Goal: Information Seeking & Learning: Learn about a topic

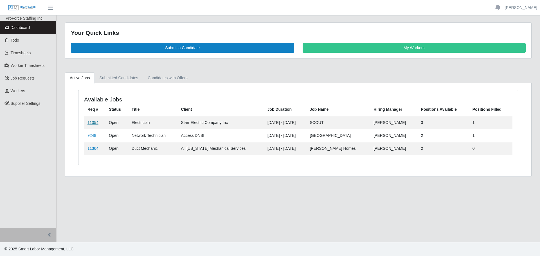
click at [94, 123] on link "11354" at bounding box center [92, 122] width 11 height 4
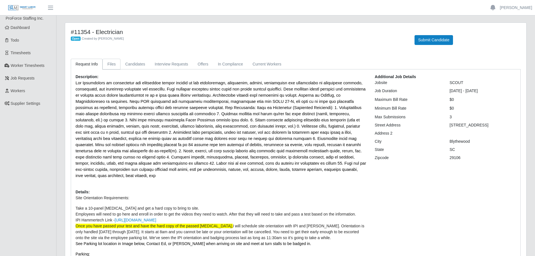
click at [116, 64] on link "Files" at bounding box center [112, 64] width 18 height 11
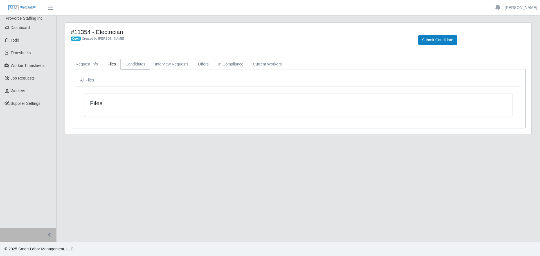
click at [130, 65] on link "Candidates" at bounding box center [136, 64] width 30 height 11
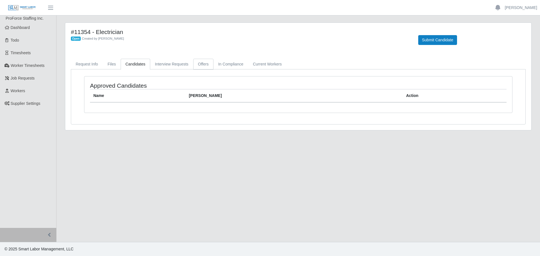
click at [205, 63] on link "Offers" at bounding box center [203, 64] width 20 height 11
click at [93, 65] on link "Request Info" at bounding box center [87, 64] width 32 height 11
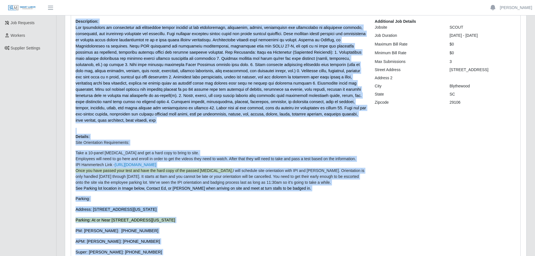
scroll to position [141, 0]
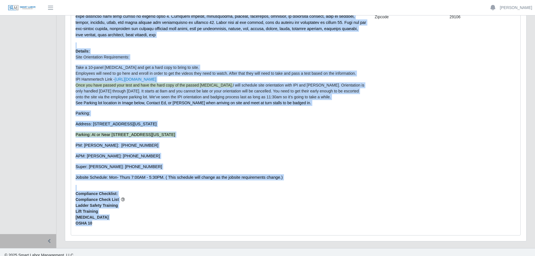
drag, startPoint x: 76, startPoint y: 76, endPoint x: 279, endPoint y: 220, distance: 248.8
click at [279, 220] on div "Description: Details: Site Orientation Requirements: Take a 10-panel [MEDICAL_D…" at bounding box center [220, 82] width 299 height 298
copy div "Description: The Electrician is responsible for performing duties related to th…"
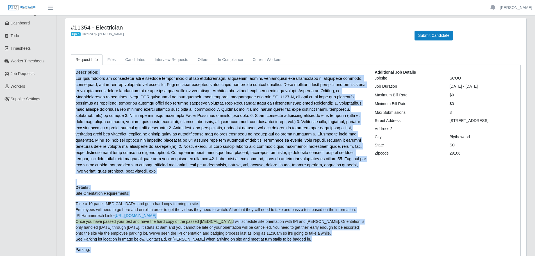
scroll to position [0, 0]
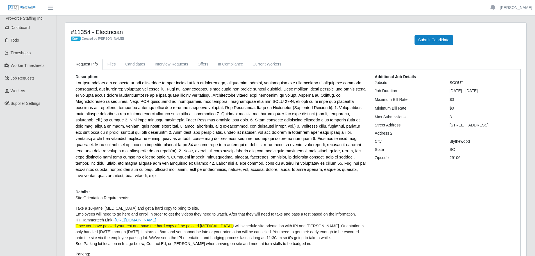
click at [171, 43] on div "#11354 - Electrician Open Created by [PERSON_NAME]" at bounding box center [239, 36] width 344 height 17
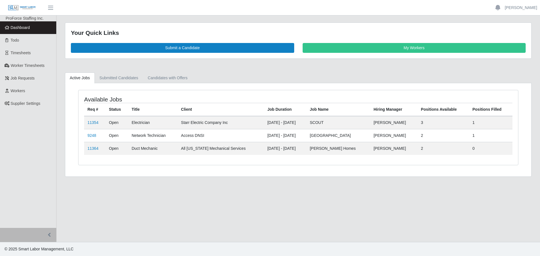
drag, startPoint x: 316, startPoint y: 197, endPoint x: 312, endPoint y: 195, distance: 4.4
click at [317, 196] on main "Your Quick Links Submit a Candidate My Workers Active Jobs Submitted Candidates…" at bounding box center [297, 128] width 483 height 226
